Goal: Information Seeking & Learning: Learn about a topic

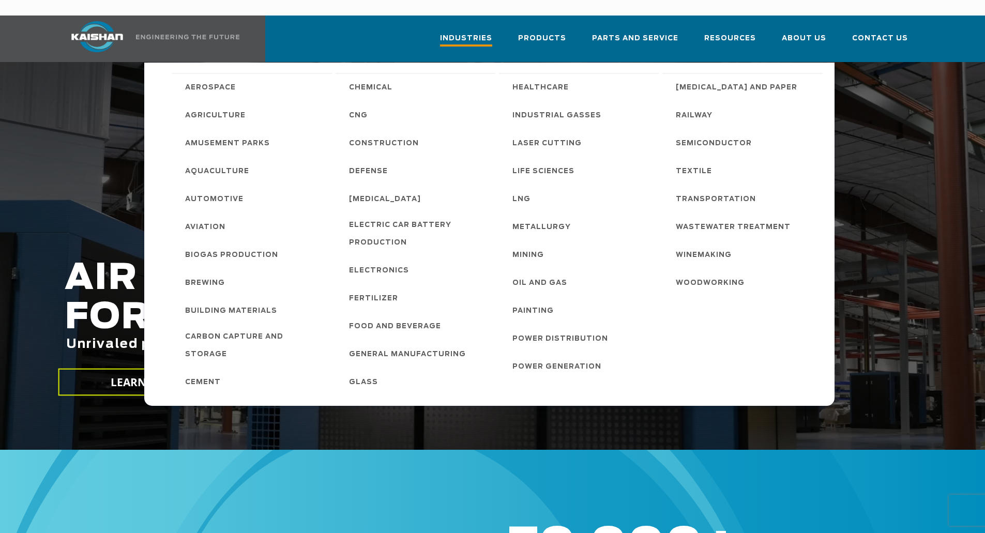
click at [481, 33] on span "Industries" at bounding box center [466, 40] width 52 height 14
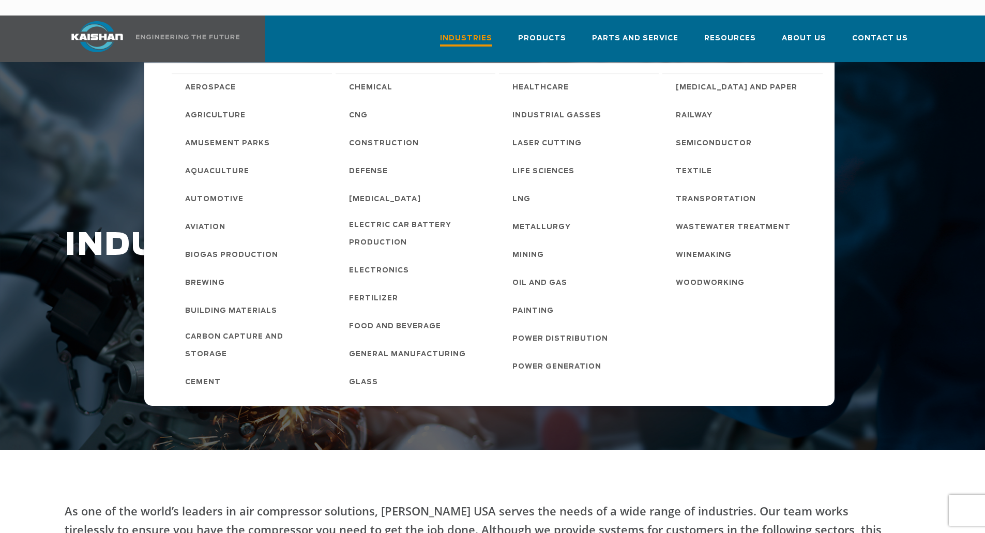
click at [465, 33] on span "Industries" at bounding box center [466, 40] width 52 height 14
click at [370, 135] on span "Construction" at bounding box center [384, 144] width 70 height 18
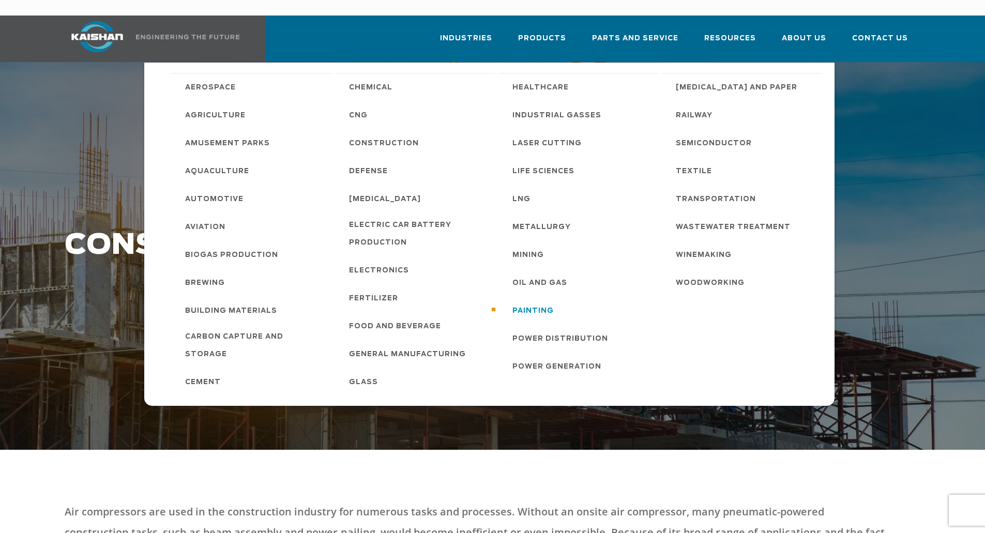
click at [518, 302] on span "Painting" at bounding box center [532, 311] width 41 height 18
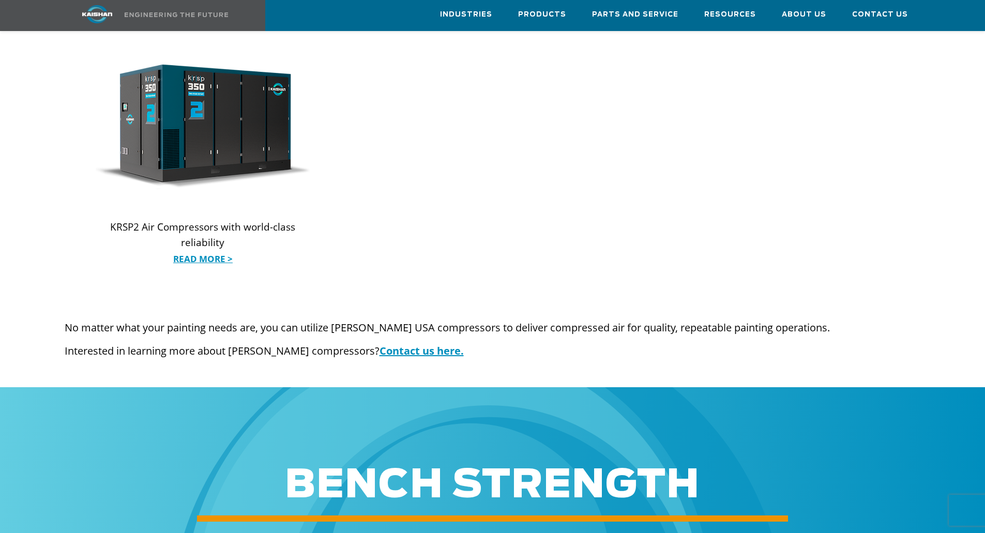
scroll to position [930, 0]
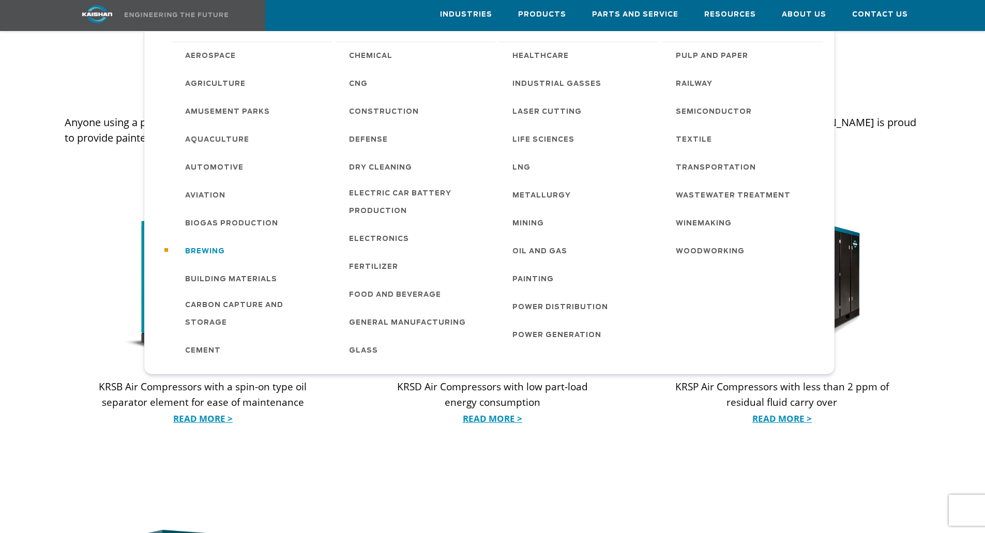
click at [211, 244] on span "Brewing" at bounding box center [205, 252] width 40 height 18
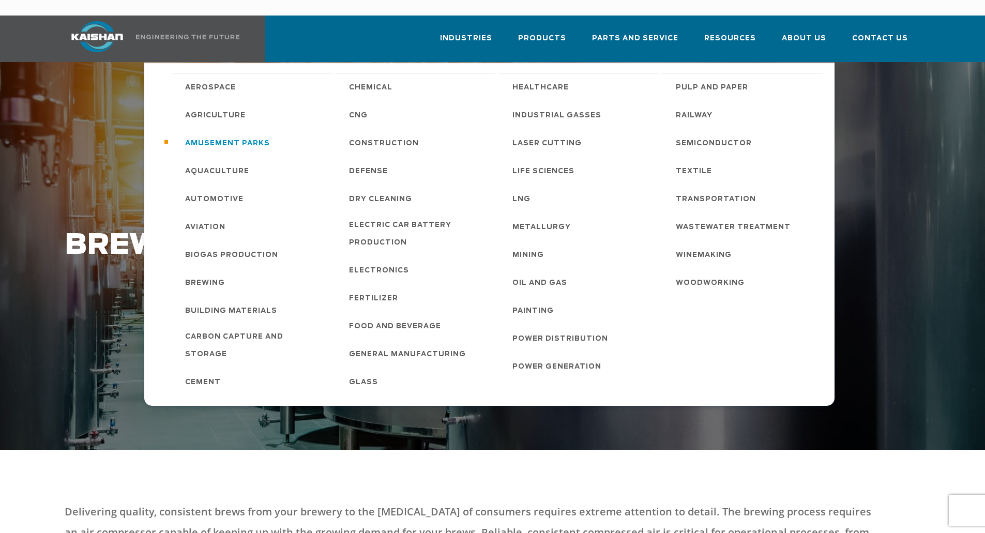
click at [237, 135] on span "Amusement Parks" at bounding box center [227, 144] width 85 height 18
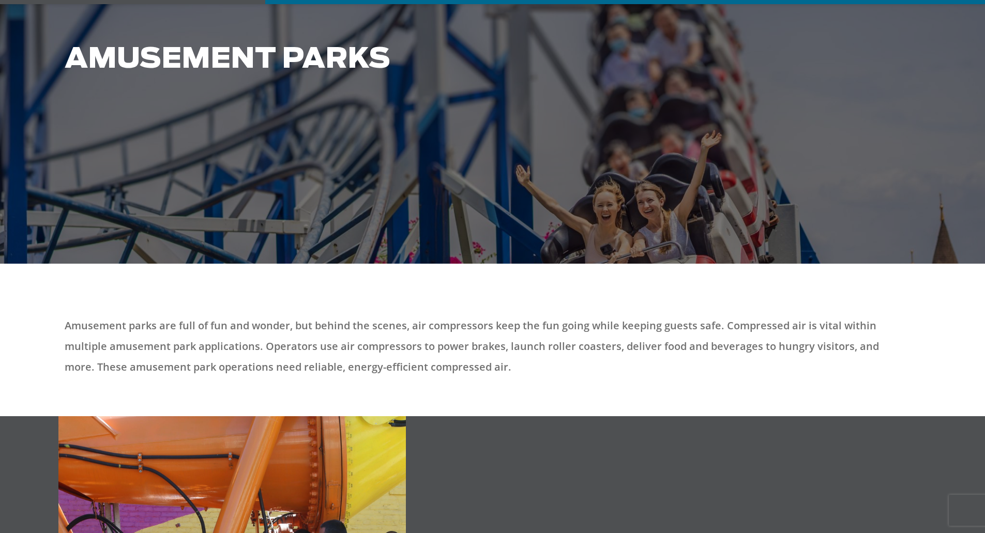
scroll to position [207, 0]
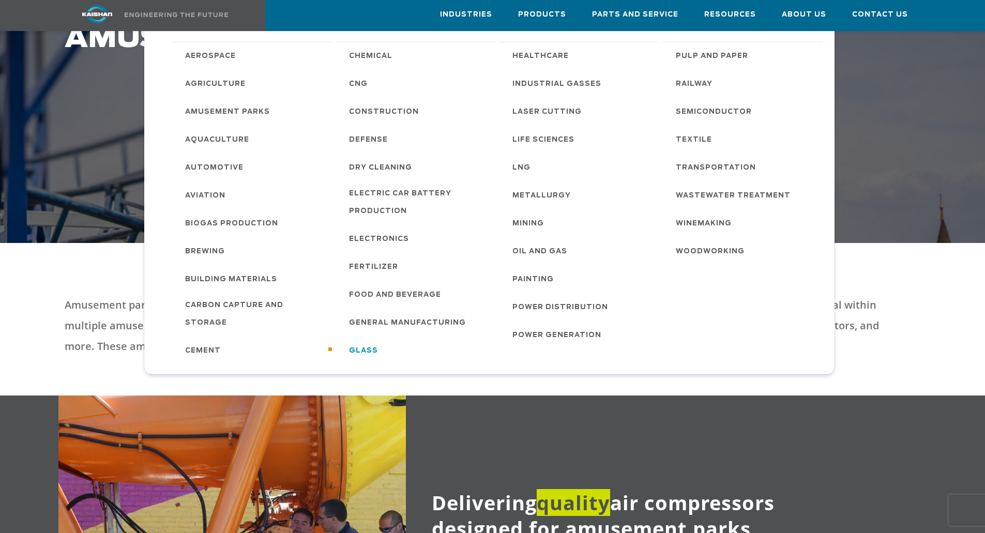
click at [370, 346] on span "Glass" at bounding box center [363, 351] width 29 height 18
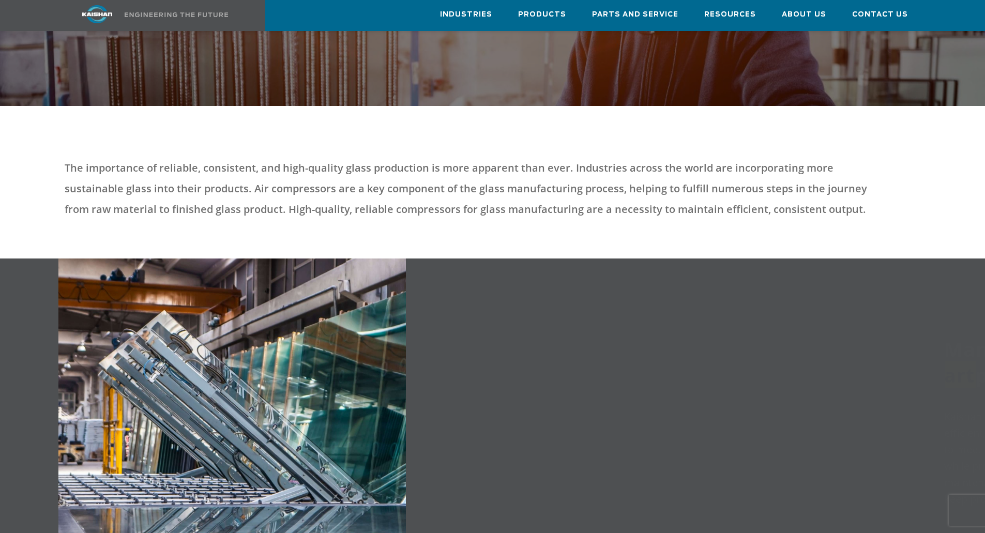
scroll to position [362, 0]
